Goal: Navigation & Orientation: Find specific page/section

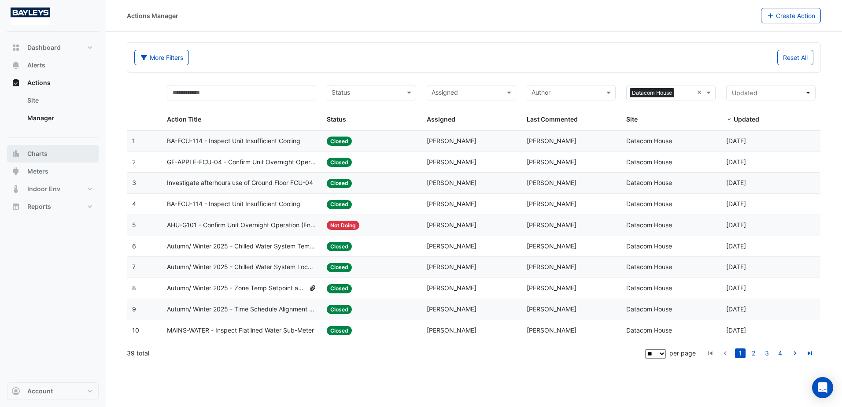
click at [64, 156] on button "Charts" at bounding box center [53, 154] width 92 height 18
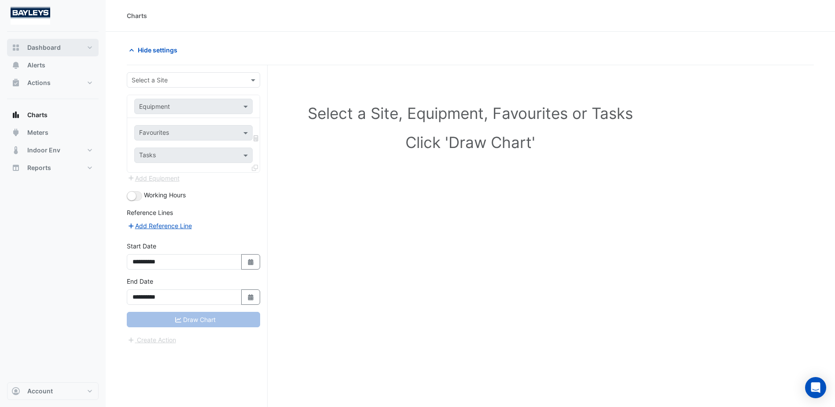
click at [82, 45] on button "Dashboard" at bounding box center [53, 48] width 92 height 18
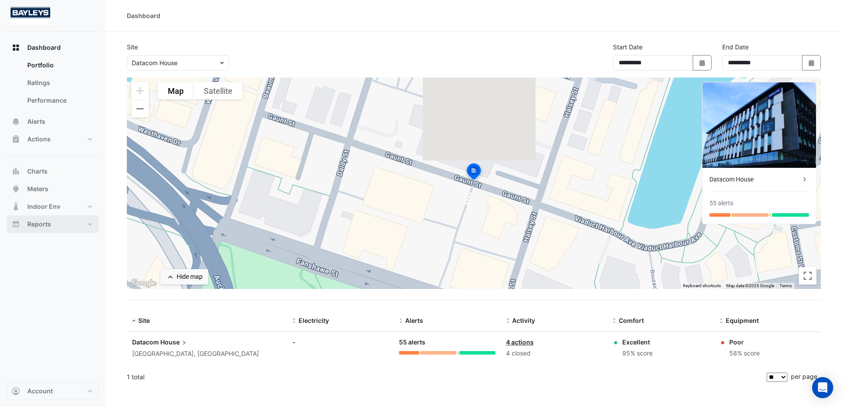
click at [67, 223] on button "Reports" at bounding box center [53, 224] width 92 height 18
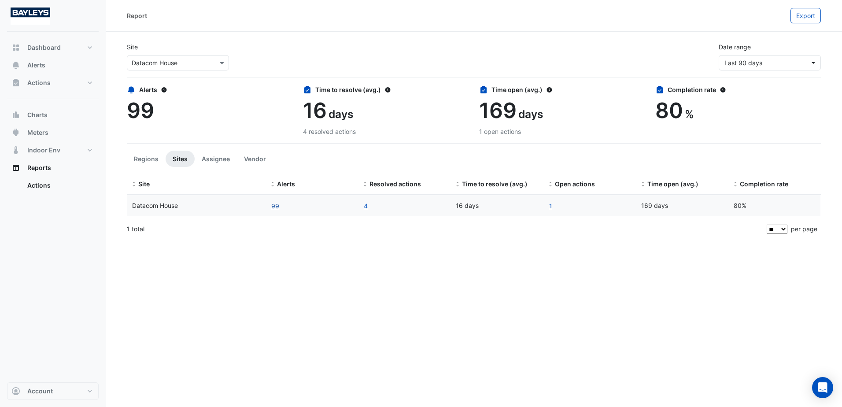
click at [275, 207] on button "99" at bounding box center [275, 206] width 9 height 10
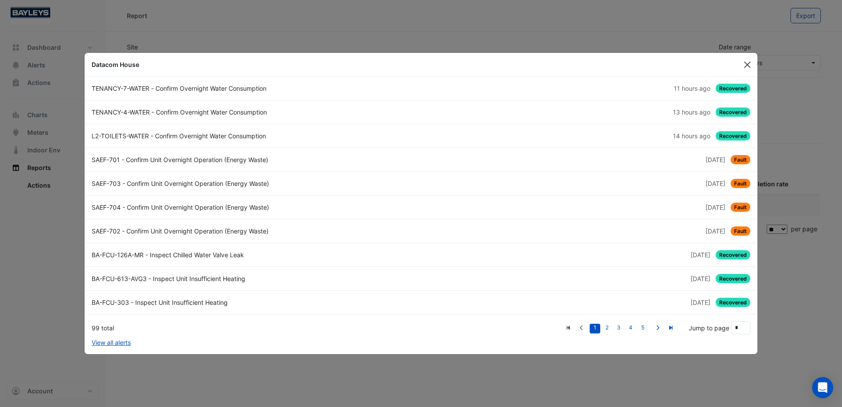
click at [745, 60] on button "Close" at bounding box center [746, 64] width 13 height 13
